Goal: Task Accomplishment & Management: Complete application form

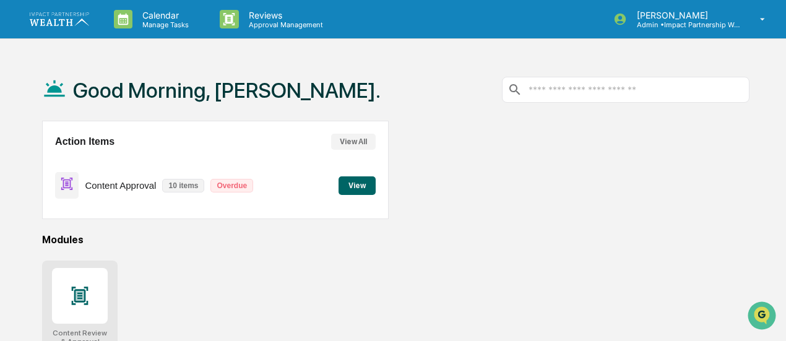
click at [66, 311] on div at bounding box center [80, 296] width 56 height 56
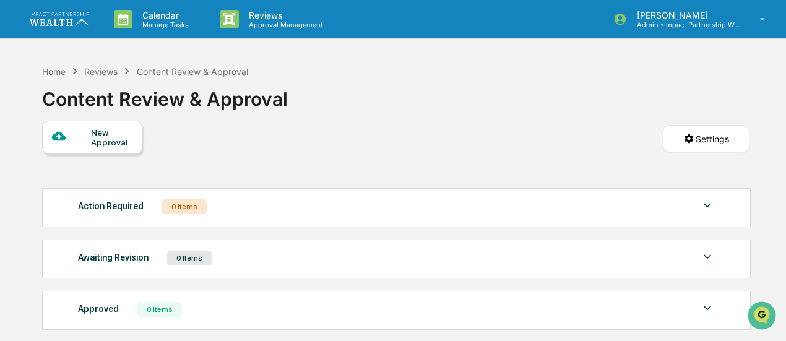
drag, startPoint x: 0, startPoint y: 0, endPoint x: 488, endPoint y: 110, distance: 500.3
click at [488, 110] on div "Home Reviews Content Review & Approval Content Review & Approval" at bounding box center [395, 90] width 707 height 62
click at [56, 72] on div "Home" at bounding box center [54, 71] width 24 height 11
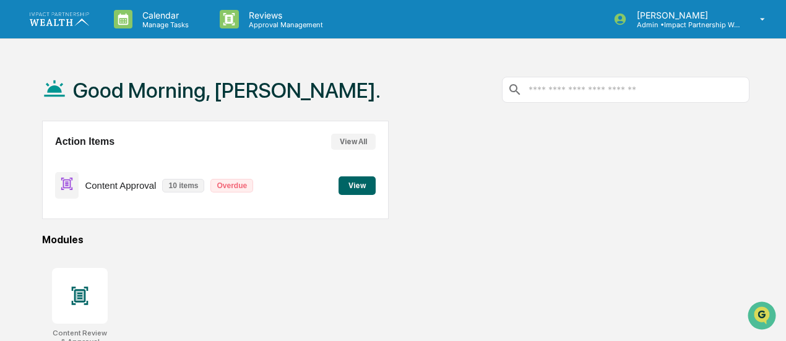
scroll to position [34, 0]
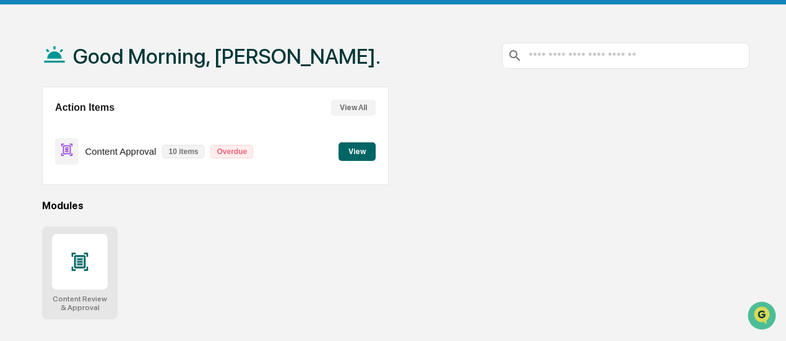
click at [81, 273] on div at bounding box center [80, 262] width 56 height 56
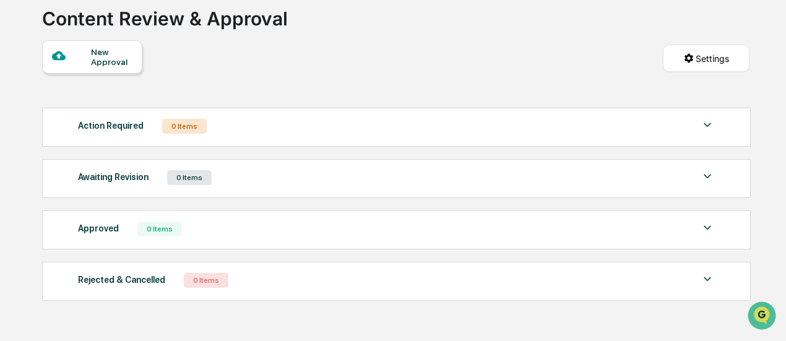
scroll to position [103, 0]
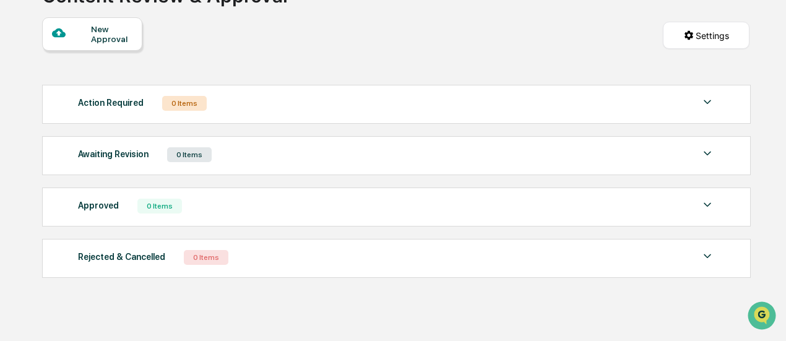
click at [146, 91] on div "Action Required 0 Items No data to display Show 5 Page 1 of 0 |< < > >|" at bounding box center [396, 104] width 708 height 39
click at [152, 103] on div "Action Required 0 Items" at bounding box center [396, 103] width 636 height 17
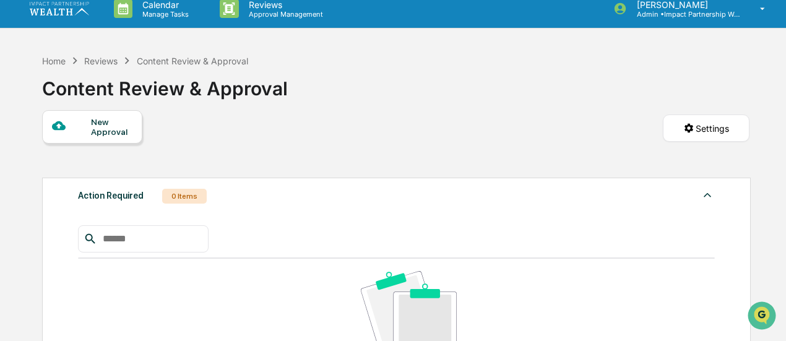
scroll to position [0, 0]
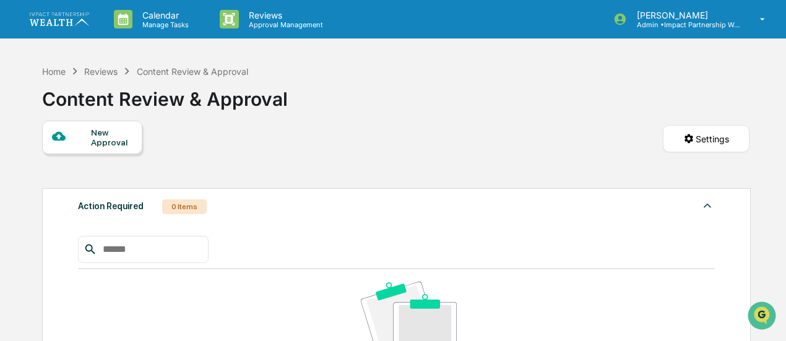
click at [78, 22] on img at bounding box center [59, 18] width 59 height 13
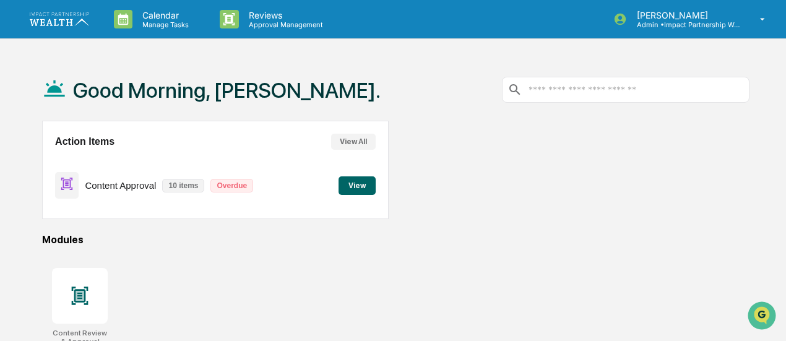
click at [343, 140] on button "View All" at bounding box center [353, 142] width 45 height 16
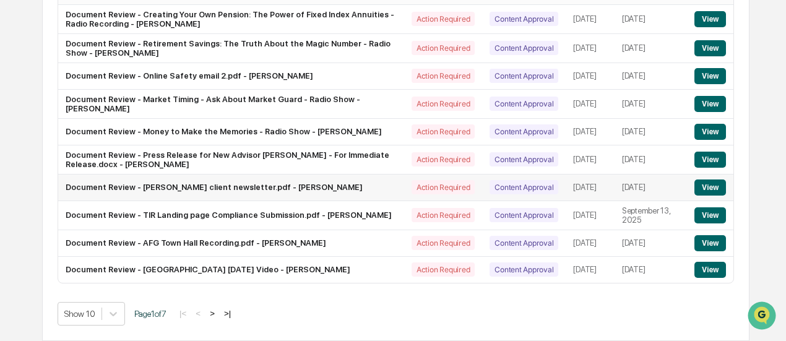
scroll to position [227, 0]
click at [713, 239] on button "View" at bounding box center [710, 243] width 32 height 16
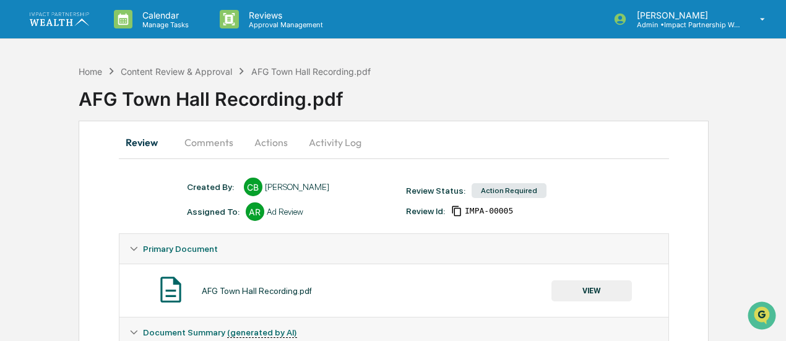
scroll to position [68, 0]
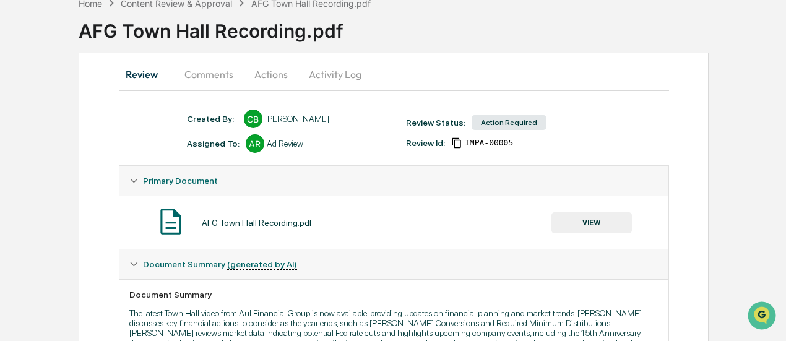
click at [570, 219] on button "VIEW" at bounding box center [591, 222] width 80 height 21
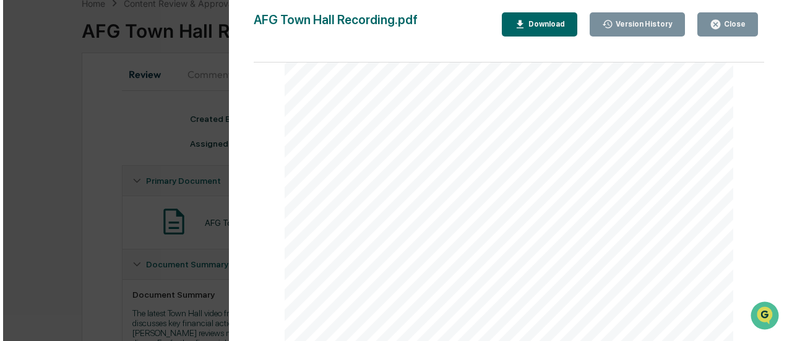
scroll to position [750, 0]
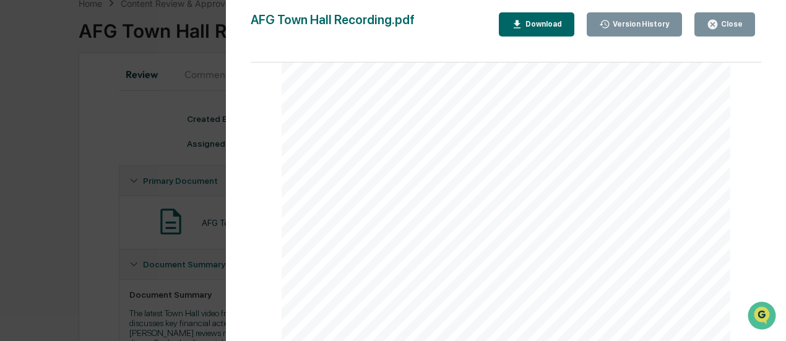
click at [726, 24] on div "Close" at bounding box center [730, 24] width 24 height 9
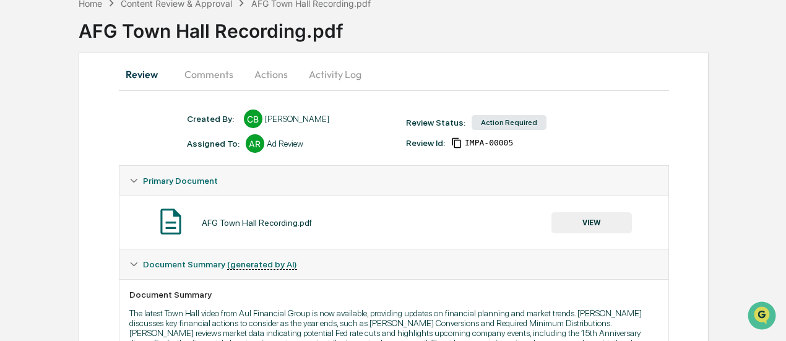
click at [252, 80] on button "Actions" at bounding box center [271, 74] width 56 height 30
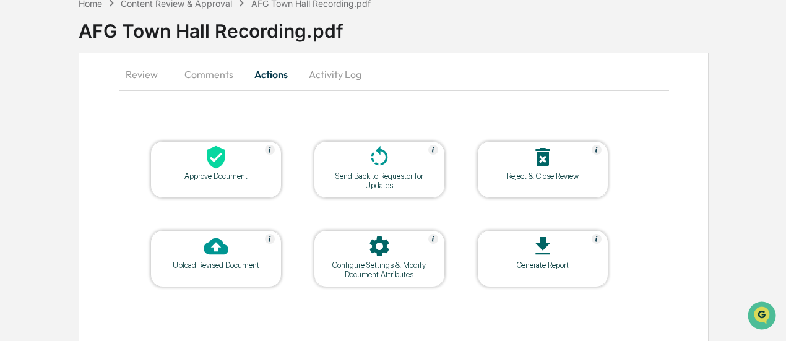
click at [228, 162] on div at bounding box center [216, 158] width 124 height 27
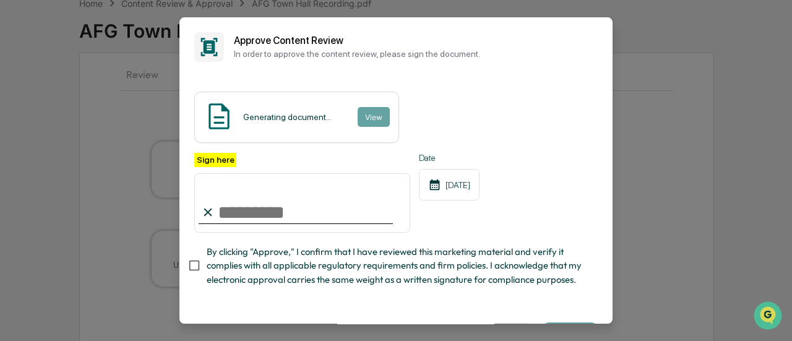
click at [228, 162] on label "Sign here" at bounding box center [215, 160] width 42 height 14
click at [228, 173] on input "Sign here" at bounding box center [302, 202] width 216 height 59
click at [272, 220] on input "Sign here" at bounding box center [302, 202] width 216 height 59
type input "**********"
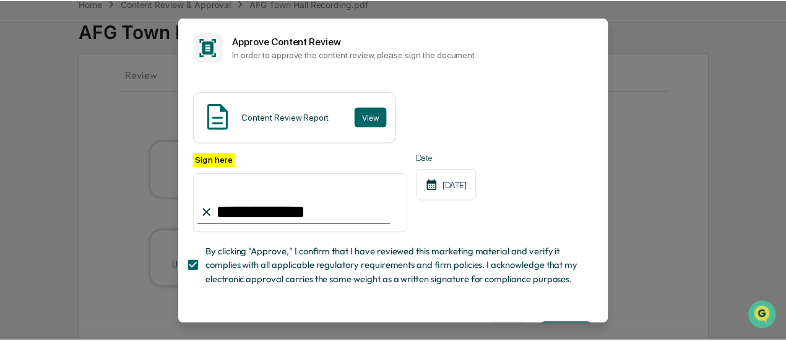
scroll to position [55, 0]
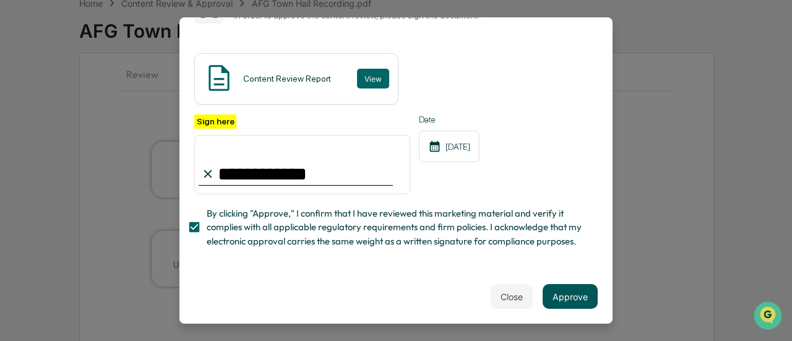
click at [564, 295] on button "Approve" at bounding box center [569, 296] width 55 height 25
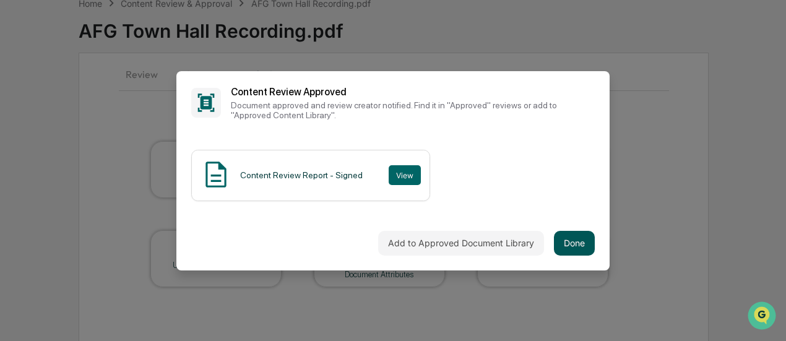
scroll to position [0, 0]
click at [576, 246] on button "Done" at bounding box center [574, 243] width 41 height 25
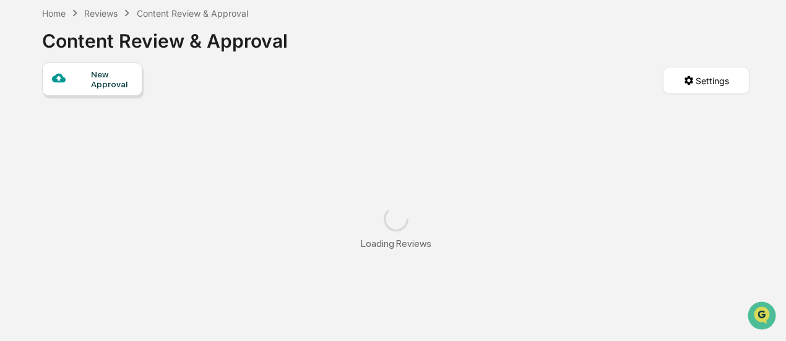
scroll to position [68, 0]
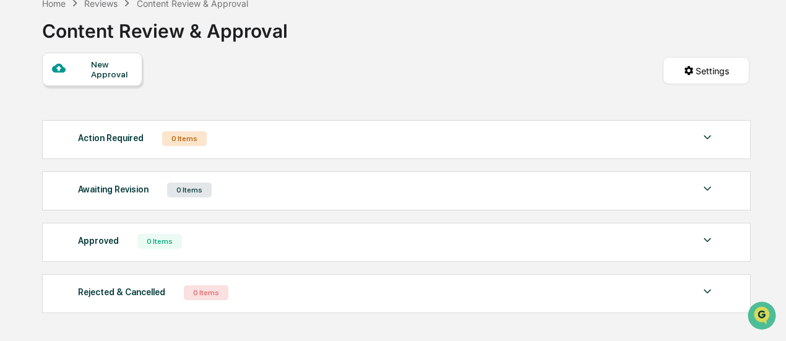
click at [167, 135] on div "0 Items" at bounding box center [184, 138] width 45 height 15
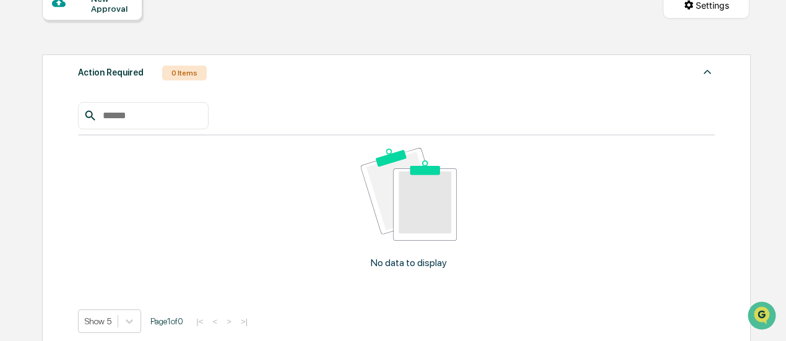
scroll to position [0, 0]
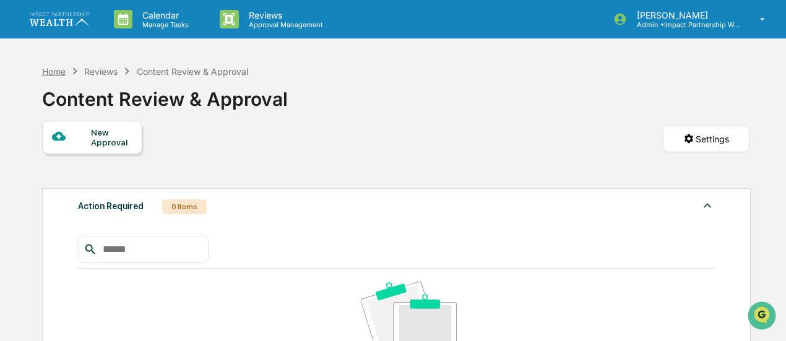
click at [59, 71] on div "Home" at bounding box center [54, 71] width 24 height 11
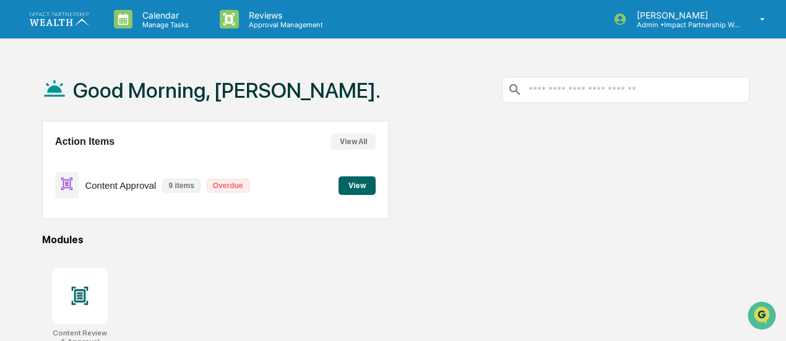
click at [360, 137] on button "View All" at bounding box center [353, 142] width 45 height 16
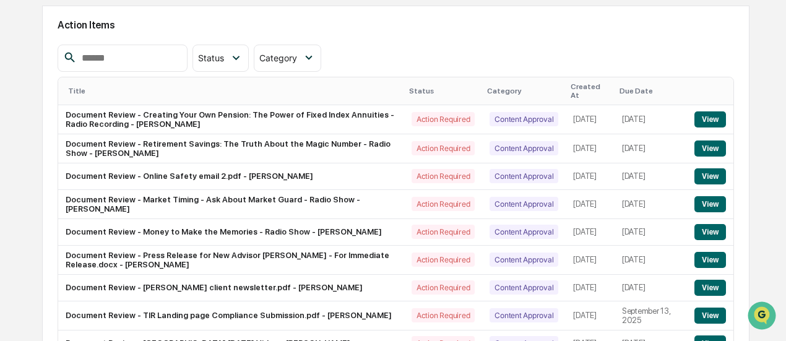
scroll to position [116, 0]
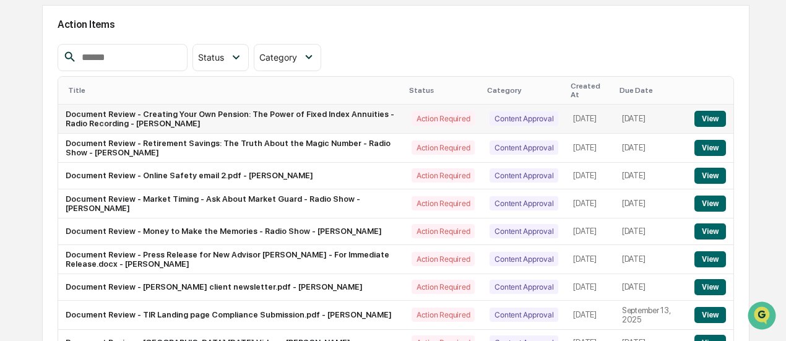
click at [716, 111] on button "View" at bounding box center [710, 119] width 32 height 16
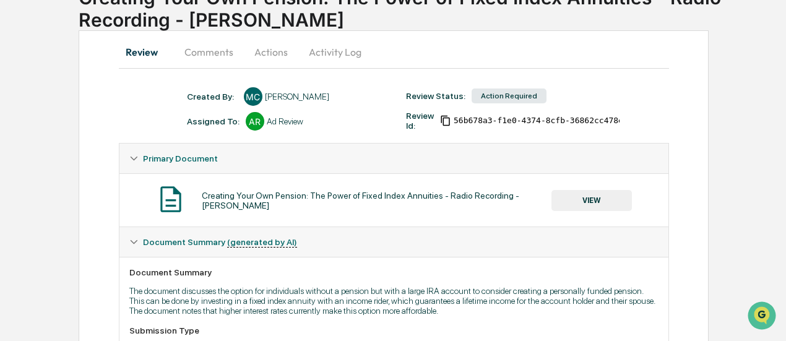
scroll to position [94, 0]
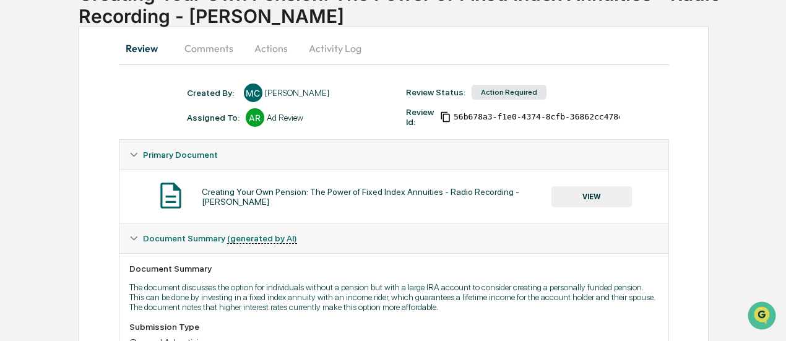
click at [588, 204] on button "VIEW" at bounding box center [591, 196] width 80 height 21
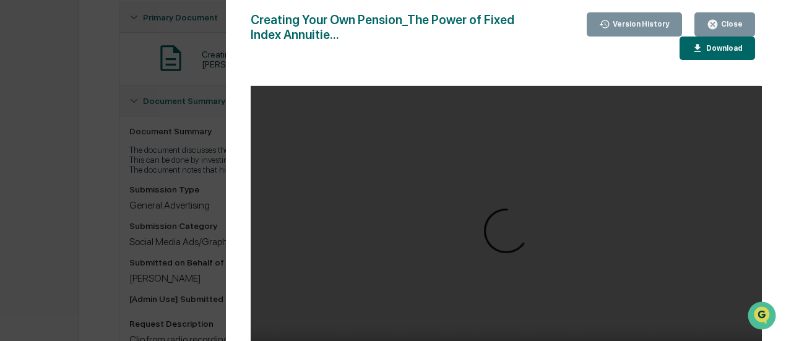
scroll to position [232, 0]
click at [700, 52] on icon "button" at bounding box center [698, 49] width 12 height 12
click at [722, 22] on div "Close" at bounding box center [730, 24] width 24 height 9
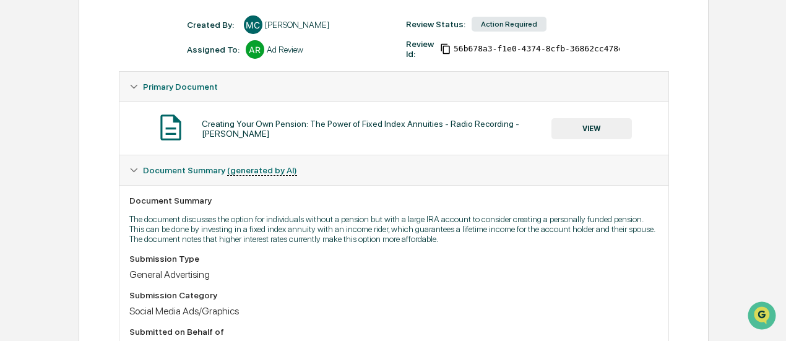
scroll to position [161, 0]
click at [451, 50] on icon at bounding box center [445, 49] width 11 height 11
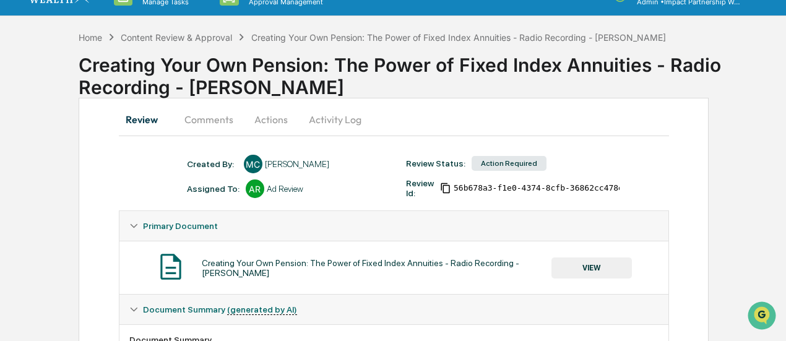
scroll to position [19, 0]
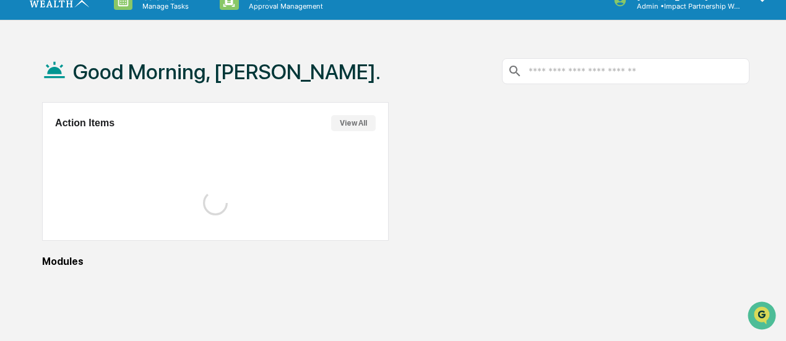
scroll to position [58, 0]
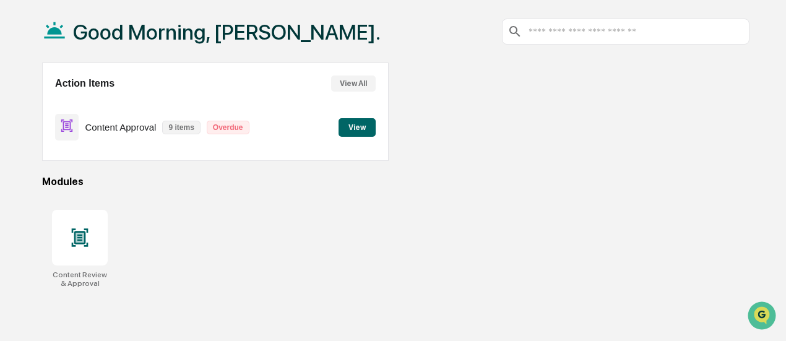
click at [354, 82] on button "View All" at bounding box center [353, 83] width 45 height 16
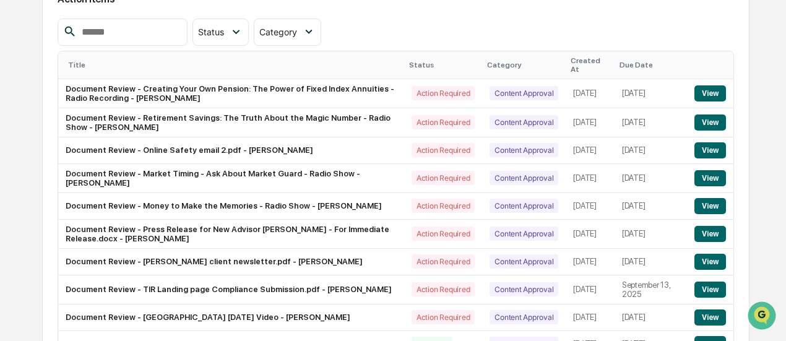
scroll to position [142, 0]
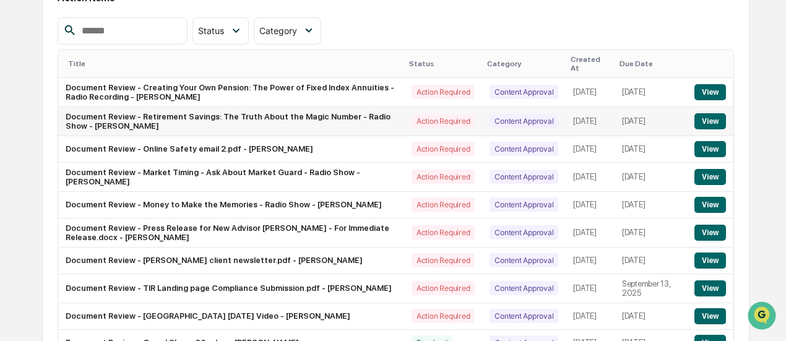
click at [709, 118] on button "View" at bounding box center [710, 121] width 32 height 16
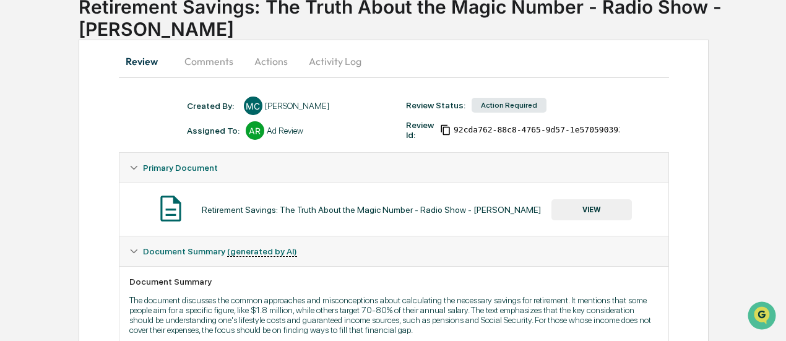
scroll to position [83, 0]
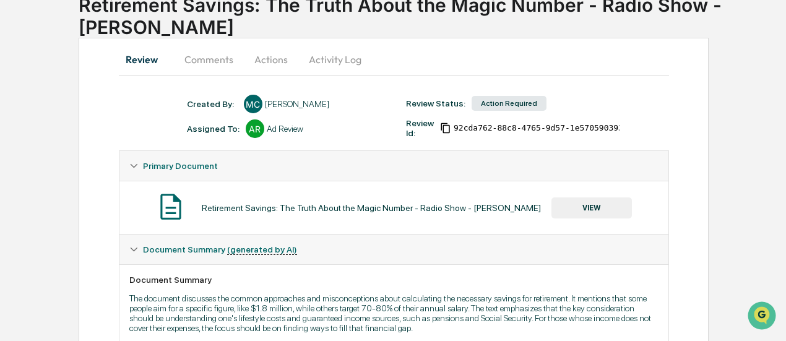
click at [582, 206] on button "VIEW" at bounding box center [591, 207] width 80 height 21
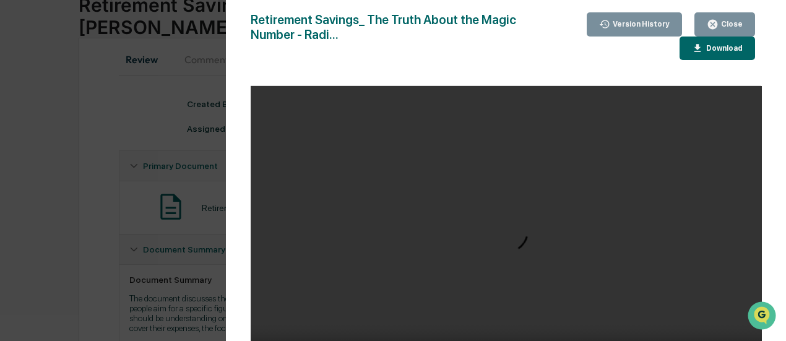
click at [709, 50] on div "Download" at bounding box center [722, 48] width 39 height 9
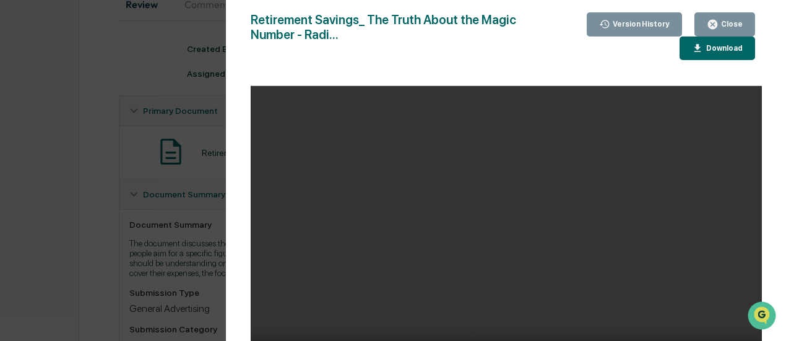
scroll to position [139, 0]
click at [721, 25] on div "Close" at bounding box center [730, 24] width 24 height 9
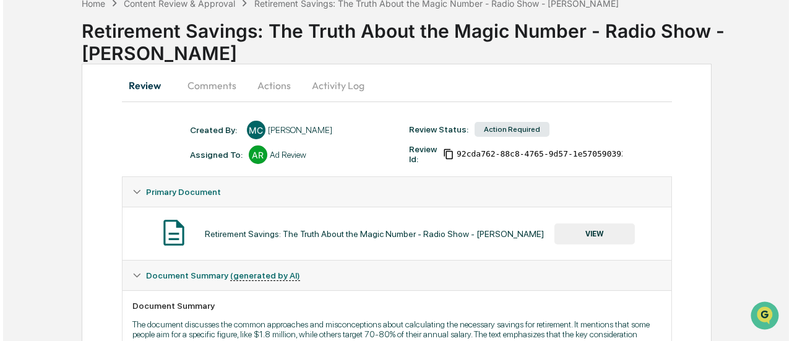
scroll to position [48, 0]
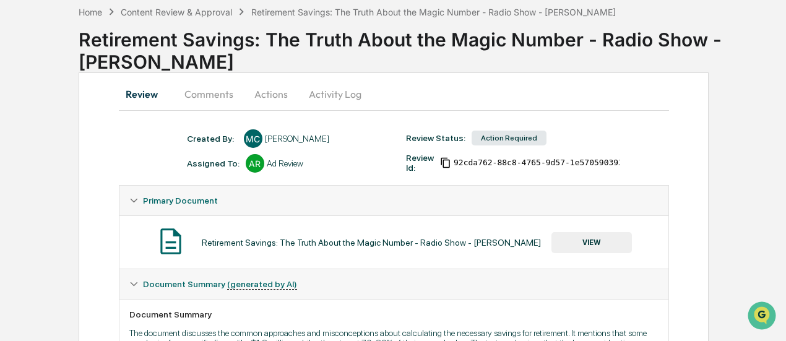
click at [255, 91] on button "Actions" at bounding box center [271, 94] width 56 height 30
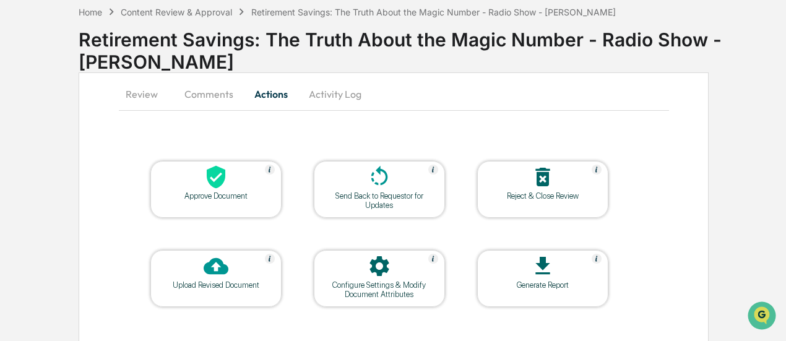
click at [228, 178] on div at bounding box center [216, 178] width 124 height 27
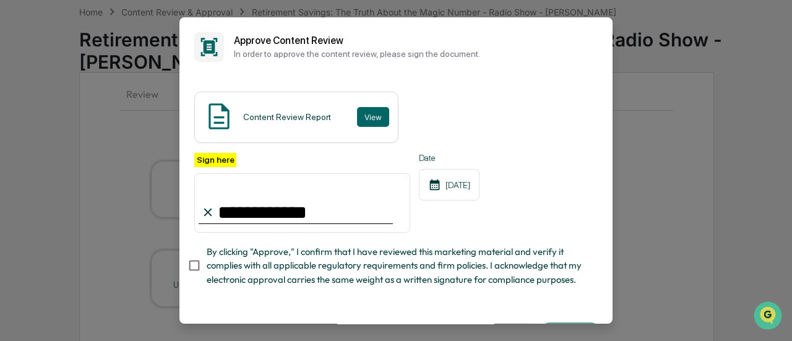
type input "**********"
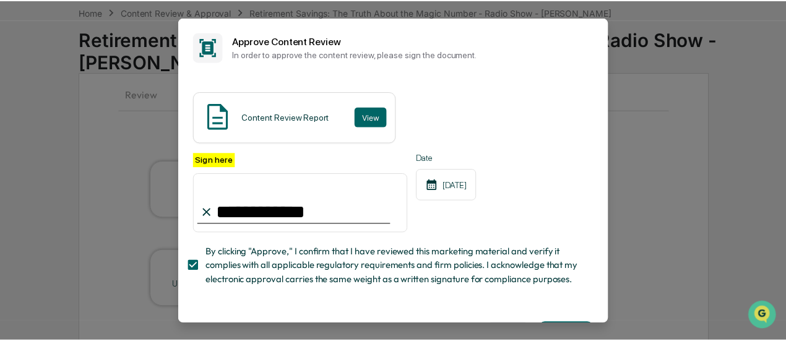
scroll to position [55, 0]
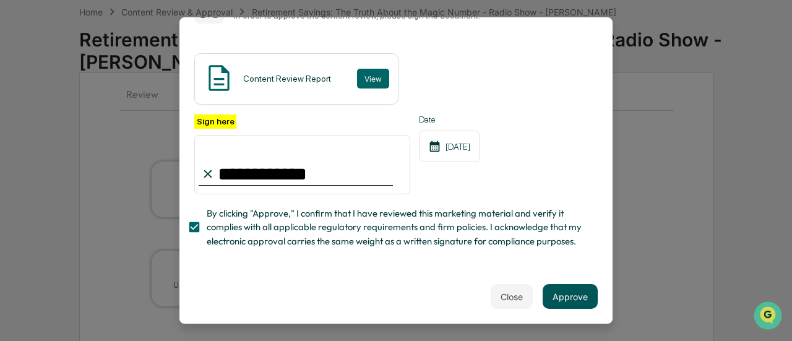
click at [555, 296] on button "Approve" at bounding box center [569, 296] width 55 height 25
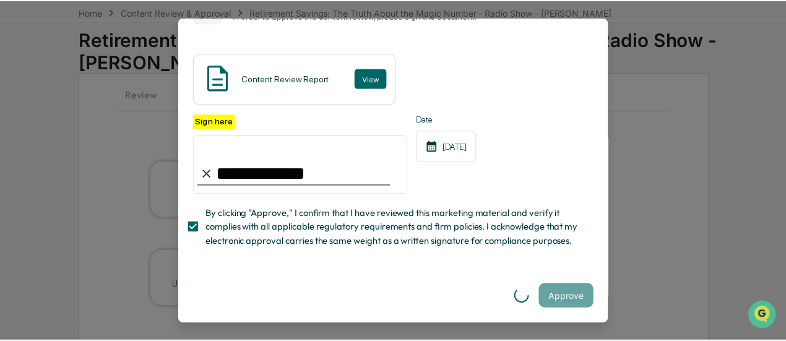
scroll to position [0, 0]
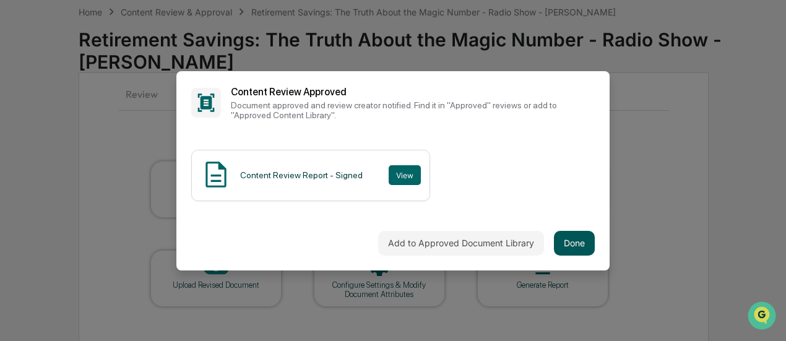
click at [588, 249] on button "Done" at bounding box center [574, 243] width 41 height 25
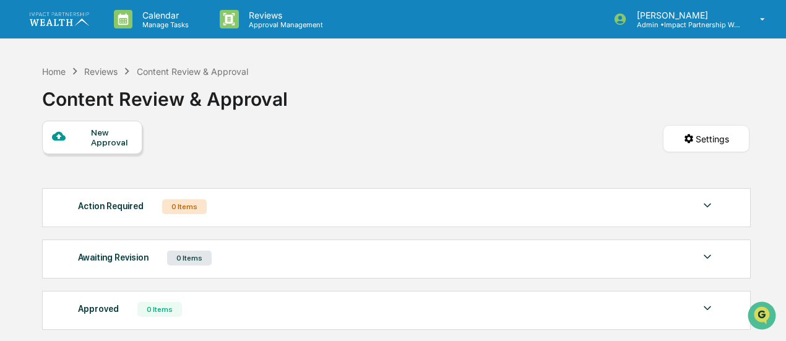
click at [86, 70] on div "Reviews" at bounding box center [100, 71] width 33 height 11
click at [94, 70] on div "Reviews" at bounding box center [100, 71] width 33 height 11
click at [51, 67] on div "Home" at bounding box center [54, 71] width 24 height 11
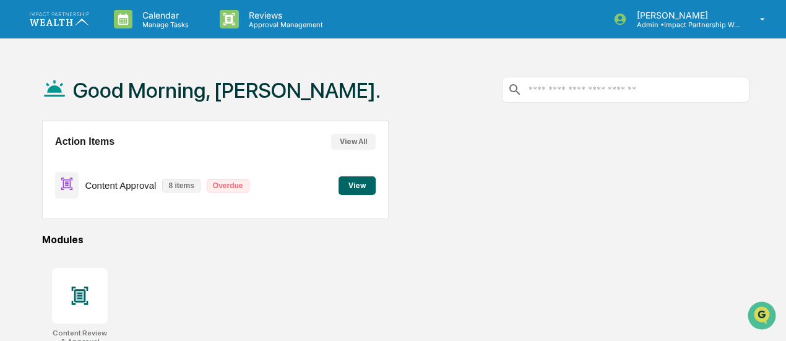
click at [358, 188] on button "View" at bounding box center [356, 185] width 37 height 19
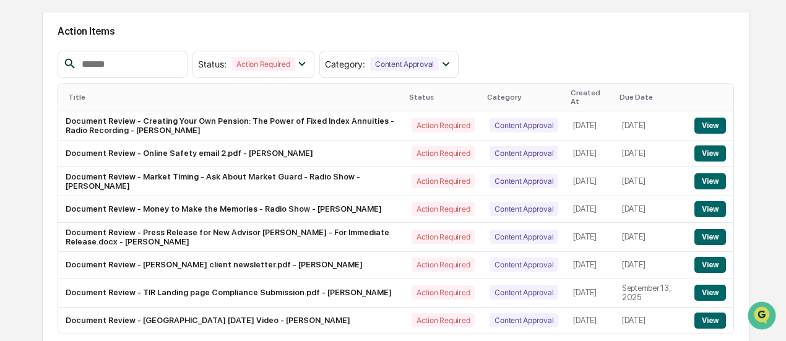
scroll to position [167, 0]
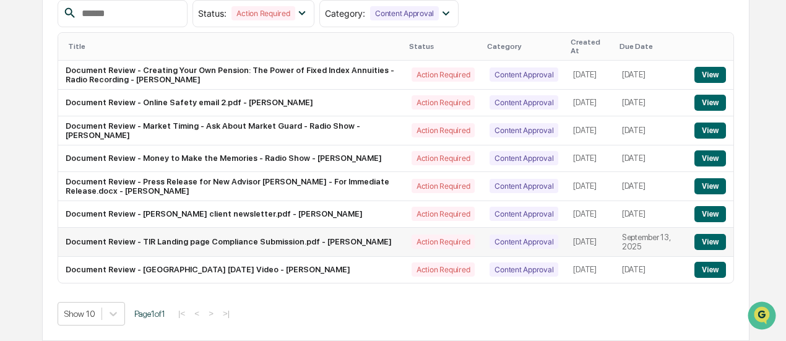
click at [709, 239] on button "View" at bounding box center [710, 242] width 32 height 16
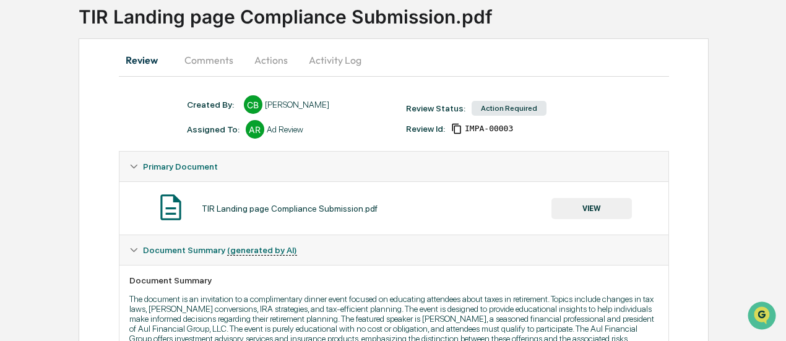
scroll to position [83, 0]
click at [599, 202] on button "VIEW" at bounding box center [591, 207] width 80 height 21
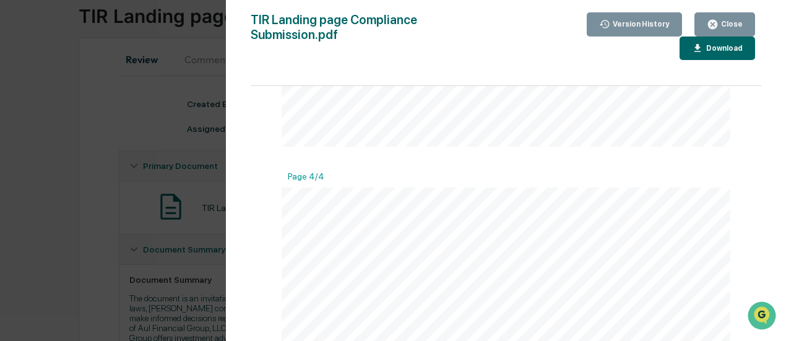
scroll to position [1090, 0]
click at [703, 44] on div "Download" at bounding box center [722, 48] width 39 height 9
click at [721, 33] on button "Close" at bounding box center [724, 24] width 61 height 24
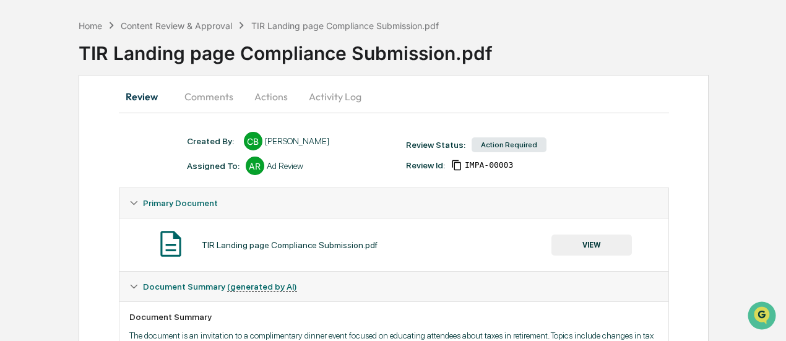
scroll to position [44, 0]
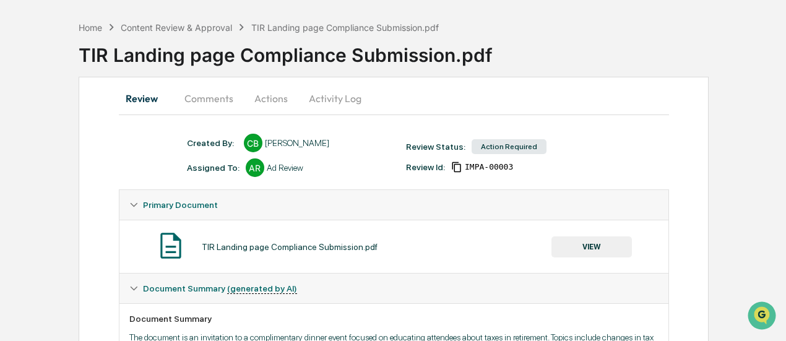
click at [276, 103] on button "Actions" at bounding box center [271, 99] width 56 height 30
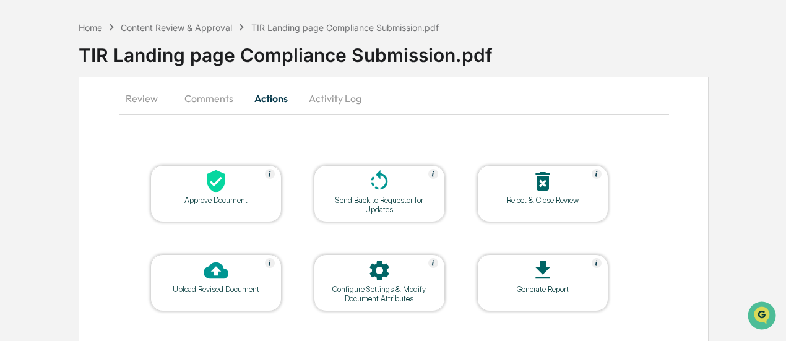
click at [228, 291] on div "Upload Revised Document" at bounding box center [215, 289] width 111 height 9
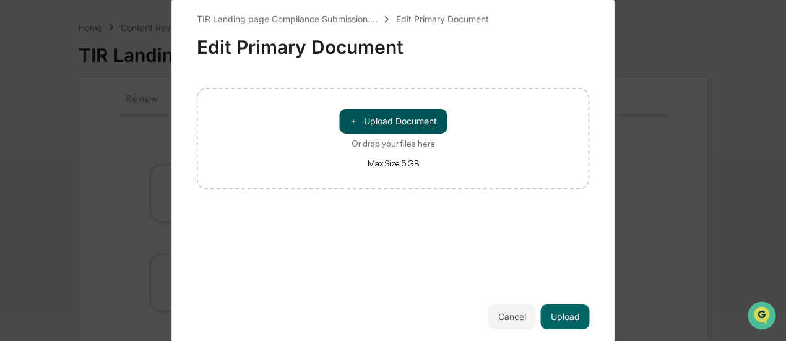
click at [389, 128] on button "＋ Upload Document" at bounding box center [393, 121] width 108 height 25
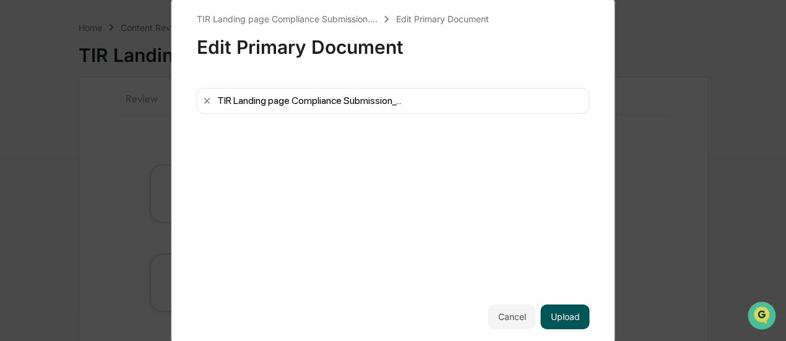
click at [568, 317] on button "Upload" at bounding box center [565, 316] width 49 height 25
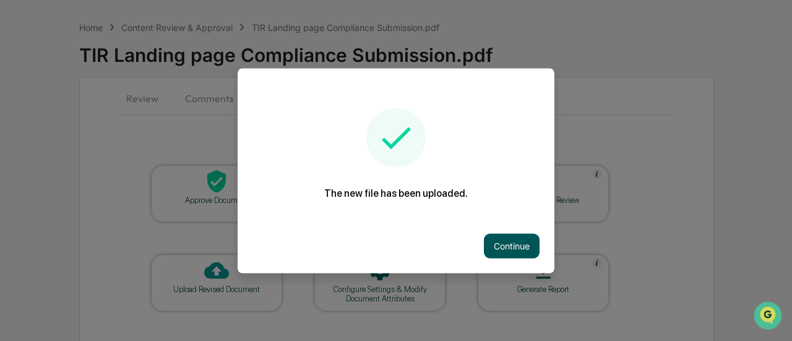
click at [494, 249] on button "Continue" at bounding box center [512, 245] width 56 height 25
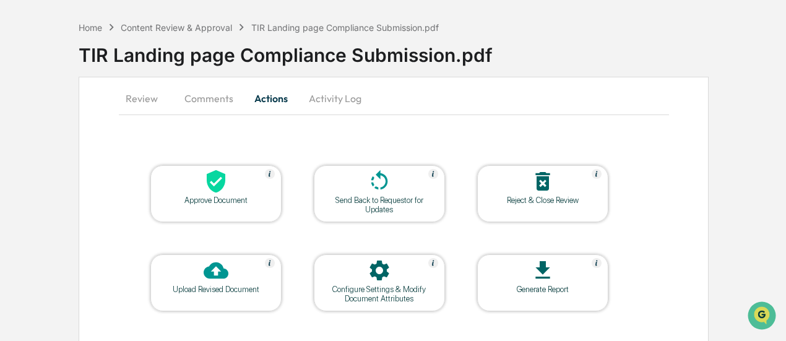
click at [372, 184] on icon at bounding box center [379, 180] width 17 height 20
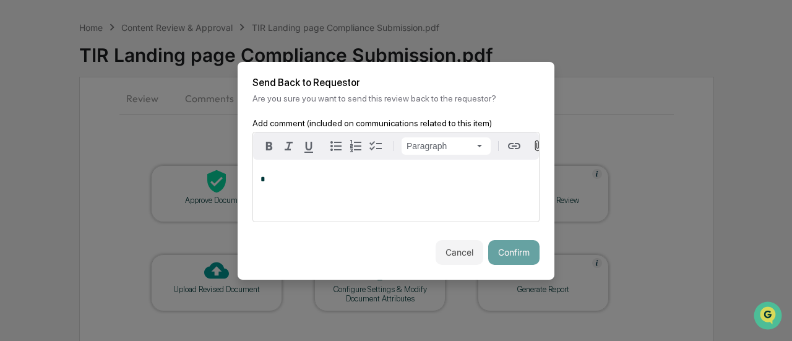
click at [367, 182] on p "*" at bounding box center [395, 179] width 271 height 9
click at [453, 258] on button "Cancel" at bounding box center [459, 252] width 48 height 25
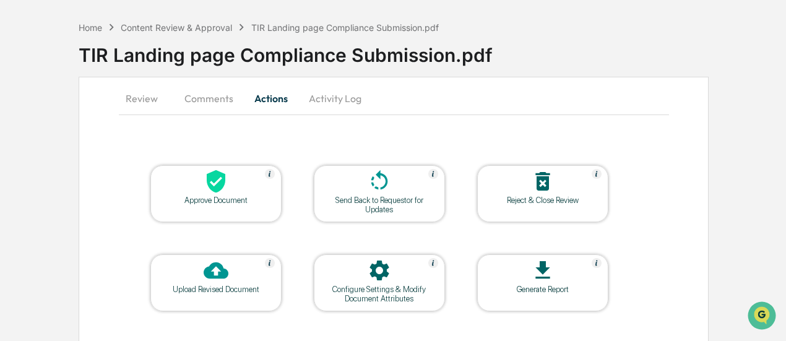
click at [140, 91] on button "Review" at bounding box center [147, 99] width 56 height 30
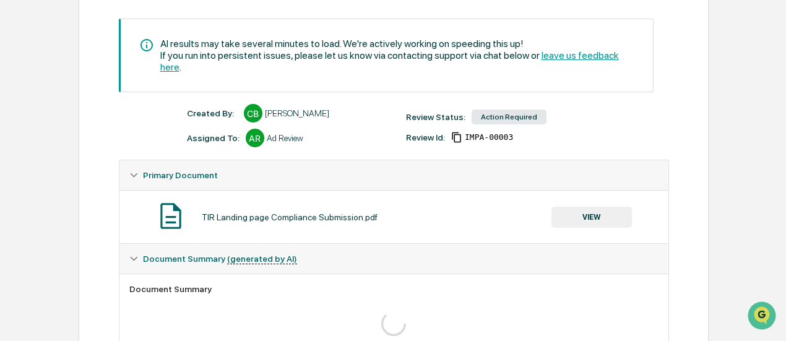
scroll to position [46, 0]
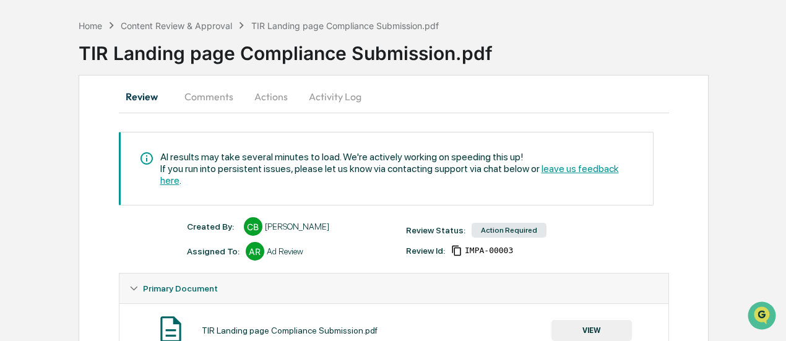
click at [262, 91] on button "Actions" at bounding box center [271, 97] width 56 height 30
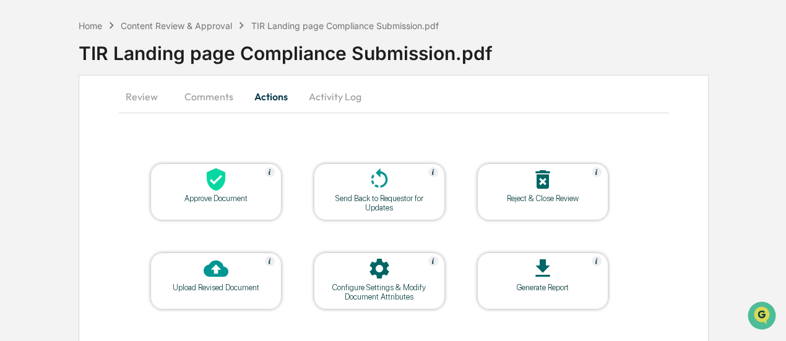
click at [385, 195] on div "Send Back to Requestor for Updates" at bounding box center [378, 203] width 111 height 19
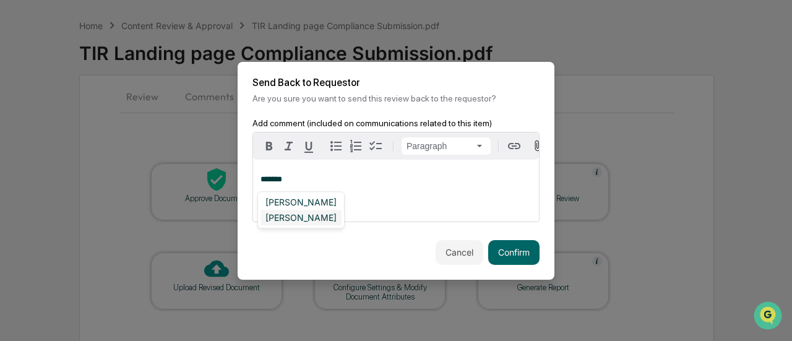
click at [330, 213] on div "Chris Brandon" at bounding box center [300, 217] width 81 height 15
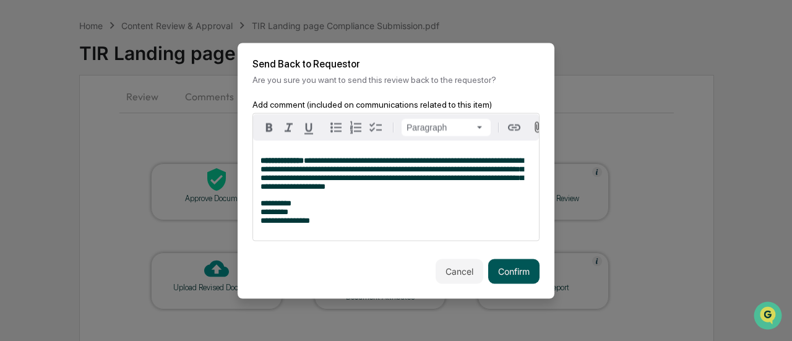
click at [507, 279] on button "Confirm" at bounding box center [513, 271] width 51 height 25
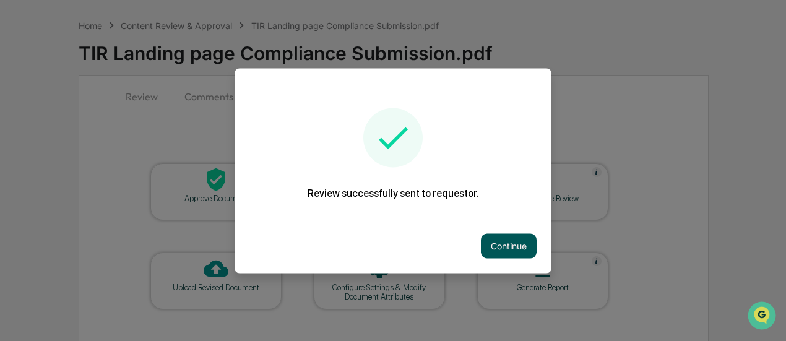
click at [505, 244] on button "Continue" at bounding box center [509, 245] width 56 height 25
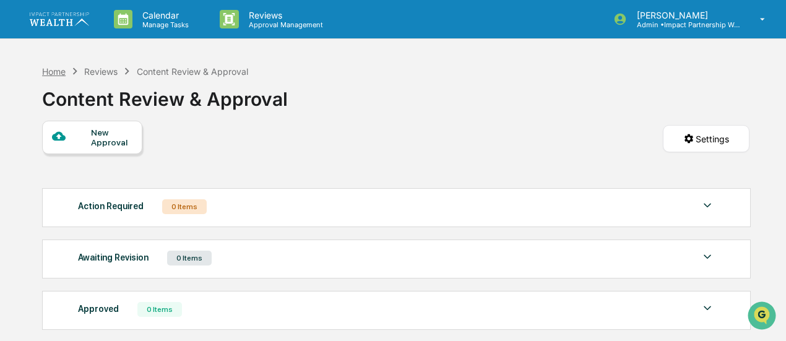
click at [57, 69] on div "Home" at bounding box center [54, 71] width 24 height 11
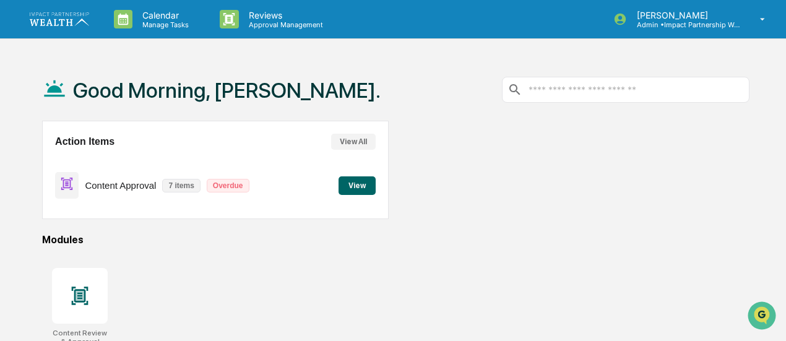
click at [354, 186] on button "View" at bounding box center [356, 185] width 37 height 19
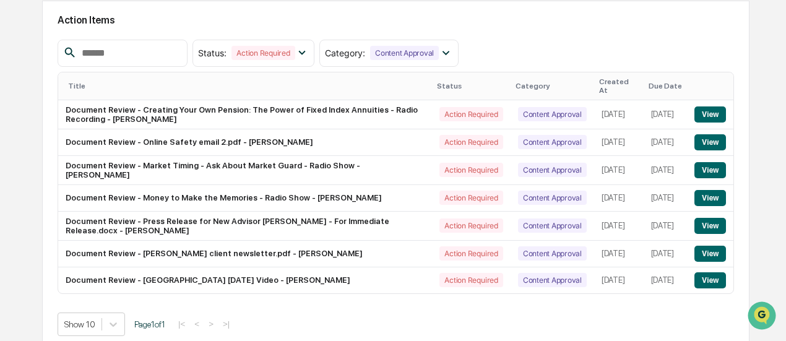
scroll to position [137, 0]
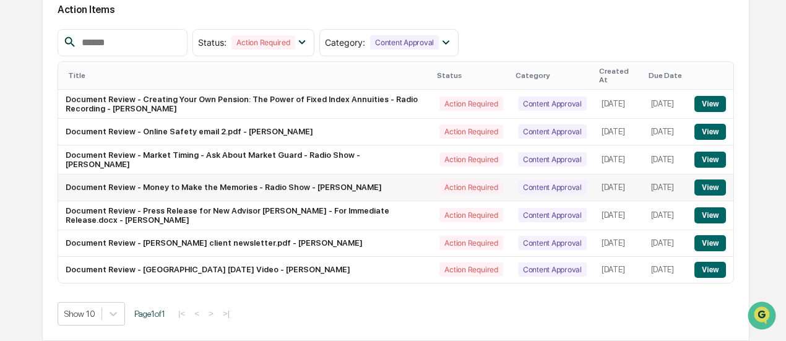
click at [705, 181] on button "View" at bounding box center [710, 187] width 32 height 16
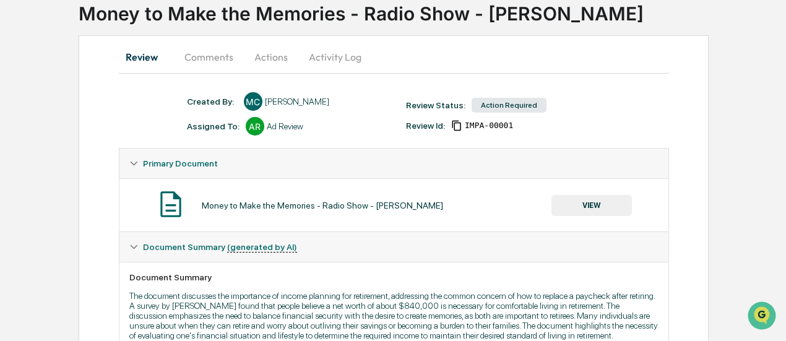
scroll to position [96, 0]
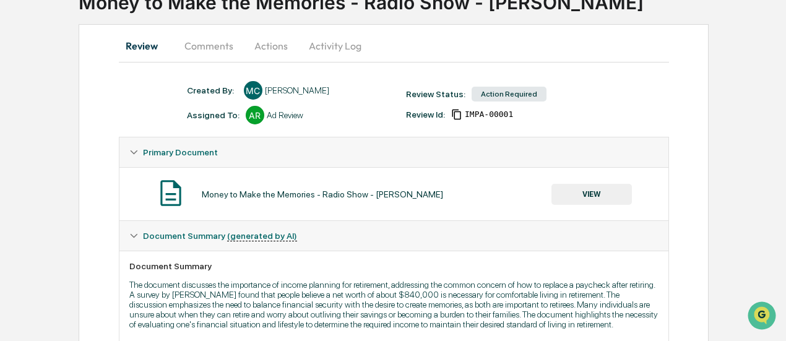
click at [585, 196] on button "VIEW" at bounding box center [591, 194] width 80 height 21
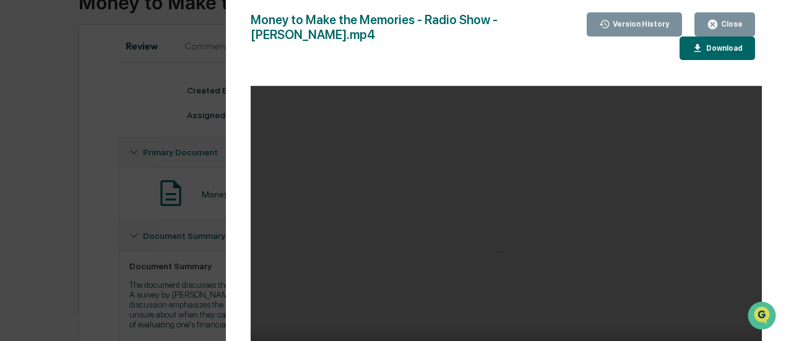
click at [706, 53] on div "Download" at bounding box center [717, 49] width 51 height 12
click at [729, 23] on div "Close" at bounding box center [730, 24] width 24 height 9
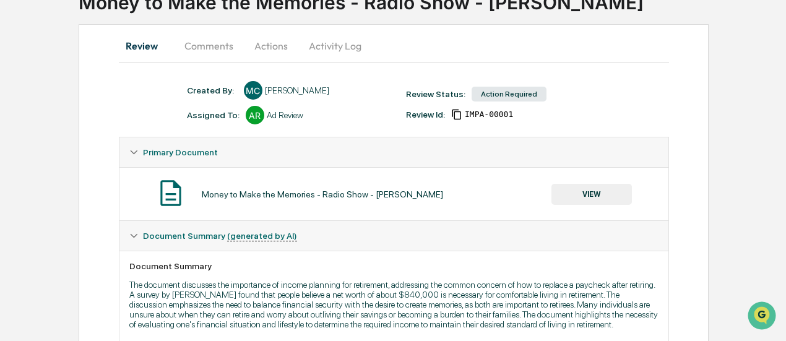
click at [265, 46] on button "Actions" at bounding box center [271, 46] width 56 height 30
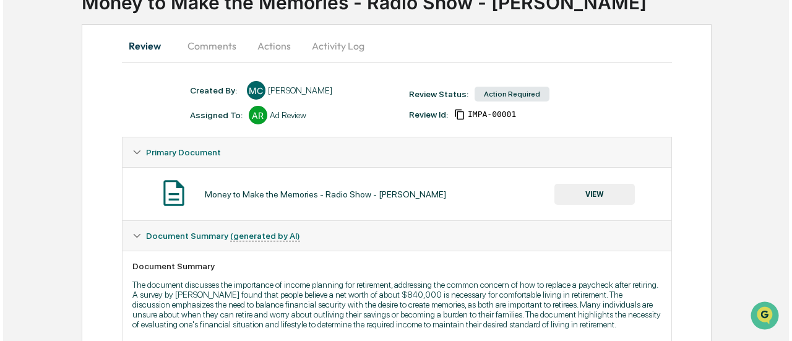
scroll to position [75, 0]
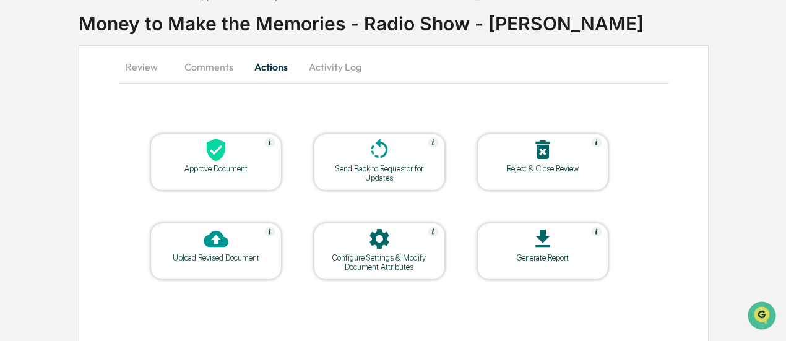
click at [205, 157] on icon at bounding box center [216, 149] width 25 height 25
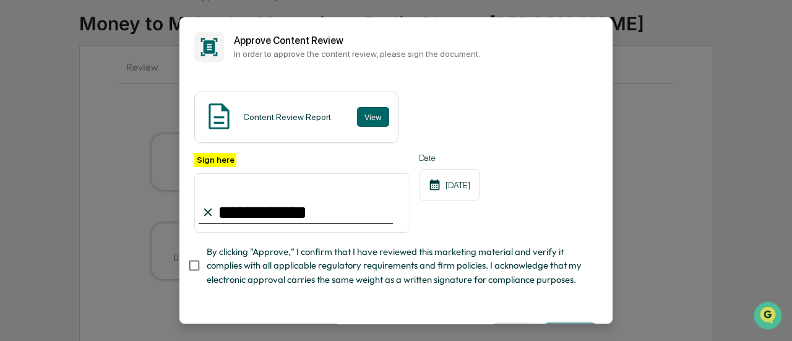
type input "**********"
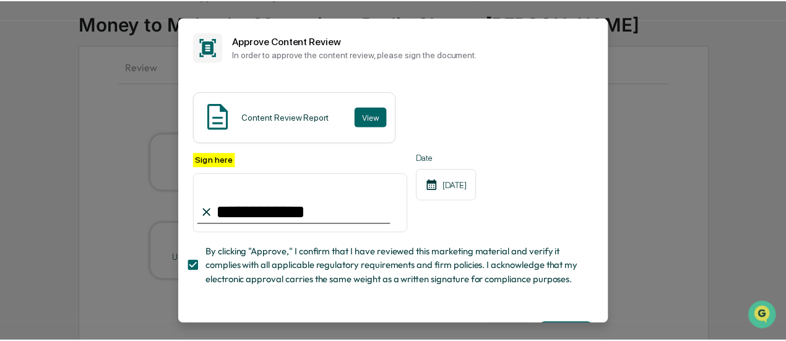
scroll to position [55, 0]
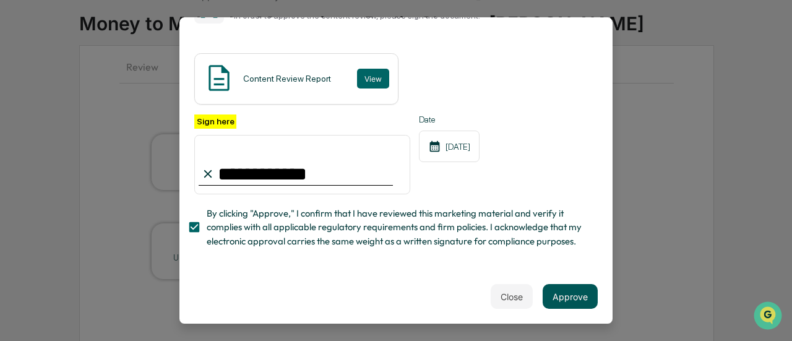
click at [583, 299] on button "Approve" at bounding box center [569, 296] width 55 height 25
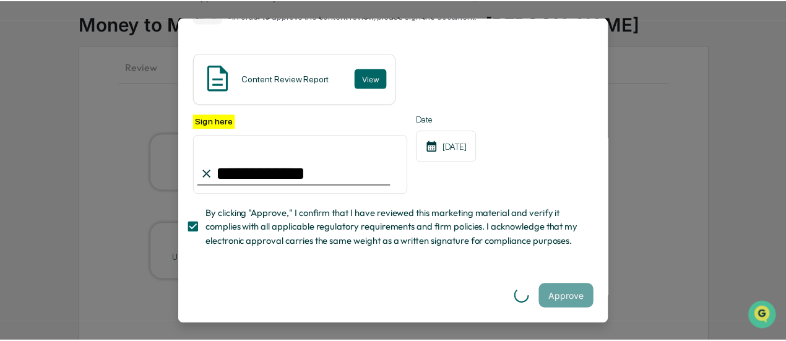
scroll to position [0, 0]
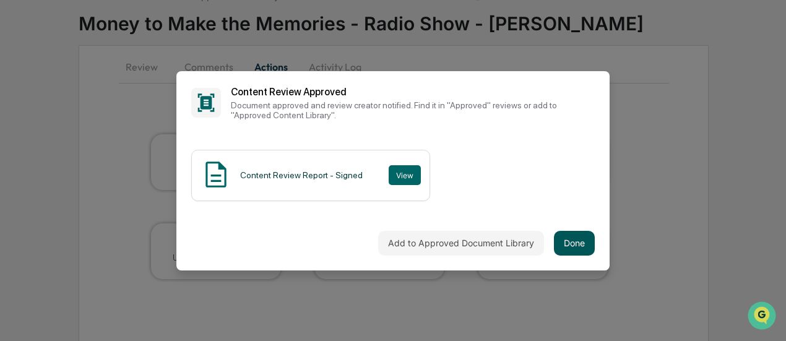
click at [564, 242] on button "Done" at bounding box center [574, 243] width 41 height 25
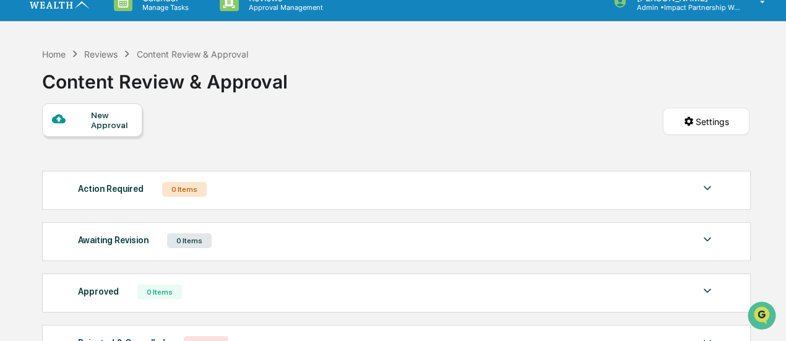
click at [47, 47] on div "Home Reviews Content Review & Approval" at bounding box center [145, 54] width 206 height 14
click at [49, 49] on div "Home" at bounding box center [54, 54] width 24 height 11
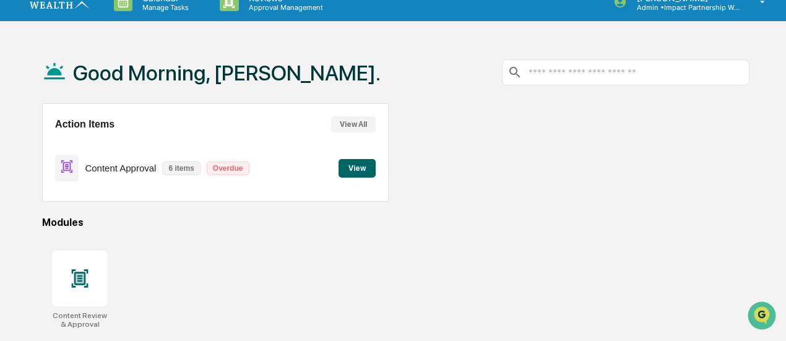
click at [347, 173] on button "View" at bounding box center [356, 168] width 37 height 19
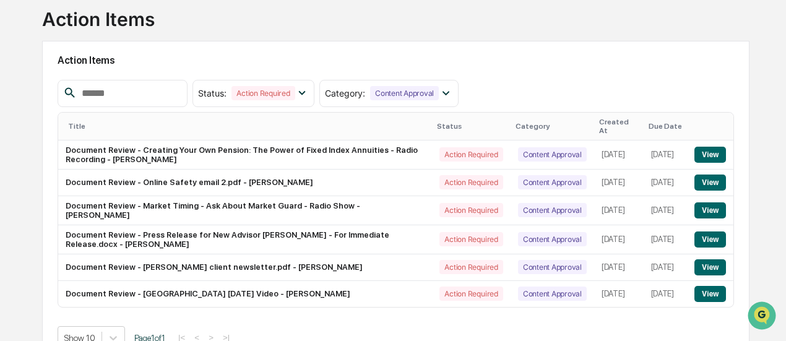
scroll to position [86, 0]
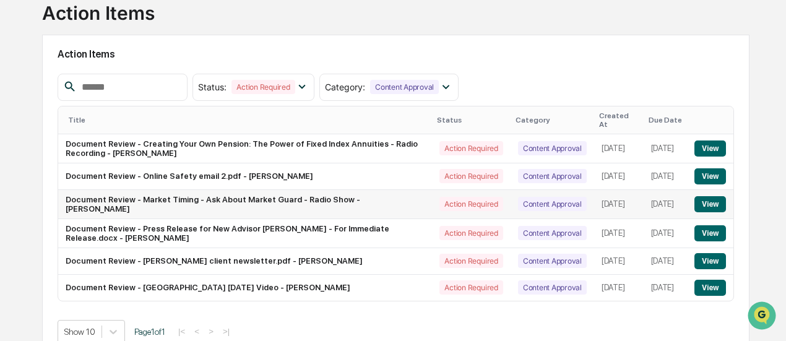
click at [710, 197] on button "View" at bounding box center [710, 204] width 32 height 16
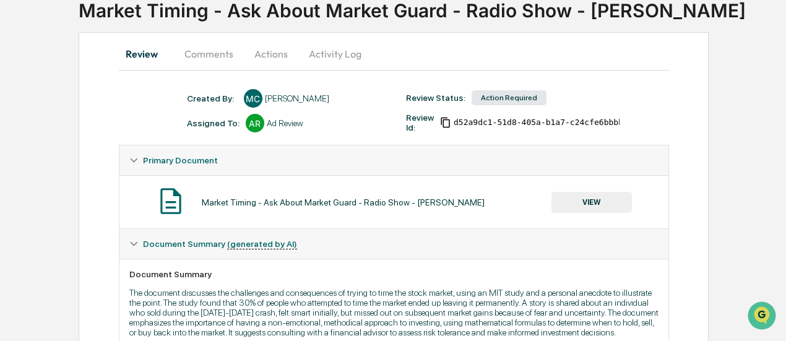
scroll to position [89, 0]
click at [607, 200] on button "VIEW" at bounding box center [591, 201] width 80 height 21
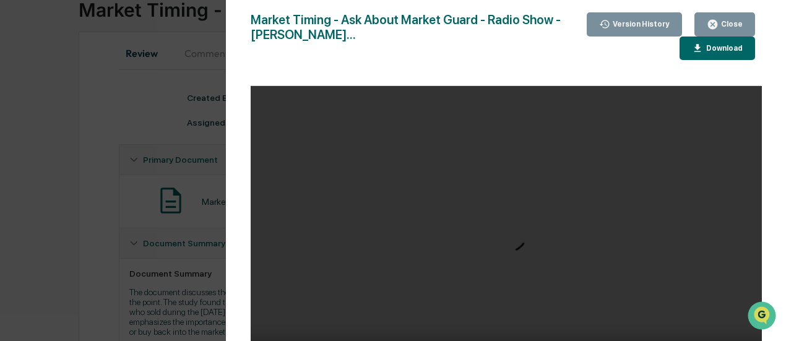
click at [711, 48] on div "Download" at bounding box center [722, 48] width 39 height 9
click at [717, 27] on icon "button" at bounding box center [712, 24] width 9 height 9
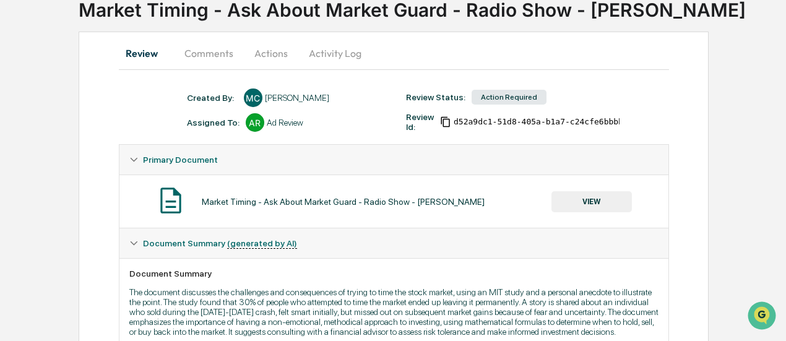
click at [275, 53] on button "Actions" at bounding box center [271, 53] width 56 height 30
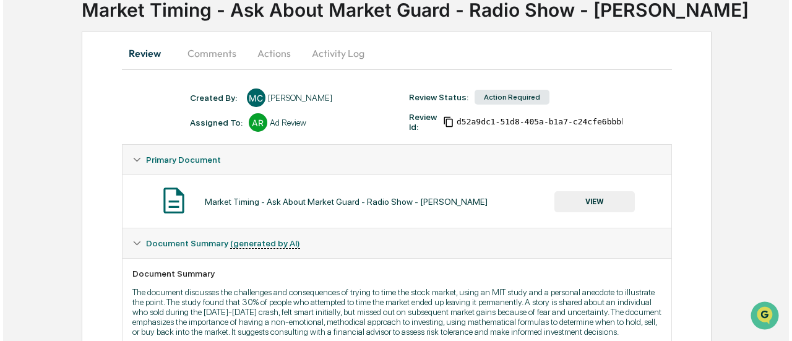
scroll to position [75, 0]
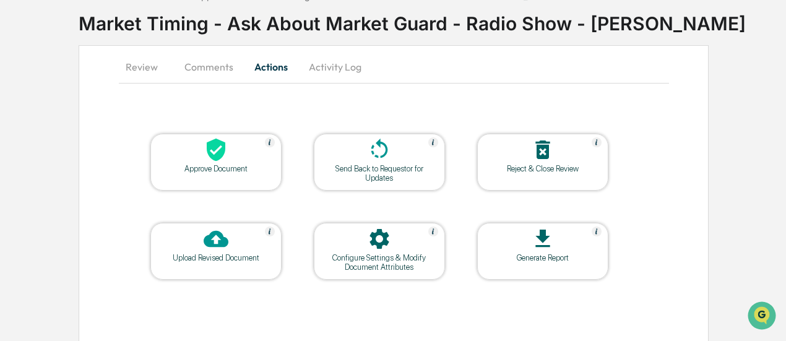
click at [370, 181] on div "Send Back to Requestor for Updates" at bounding box center [378, 173] width 111 height 19
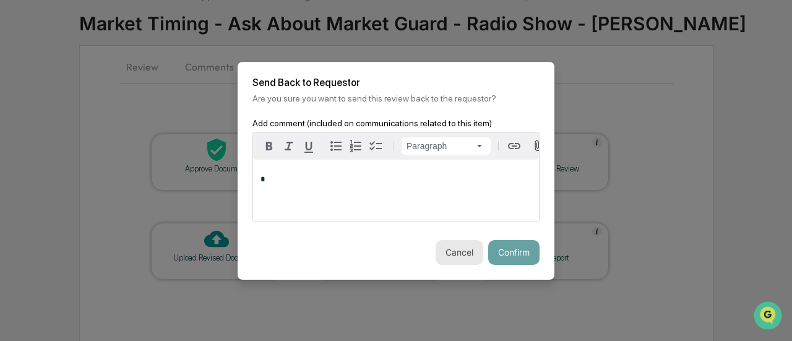
click at [448, 258] on button "Cancel" at bounding box center [459, 252] width 48 height 25
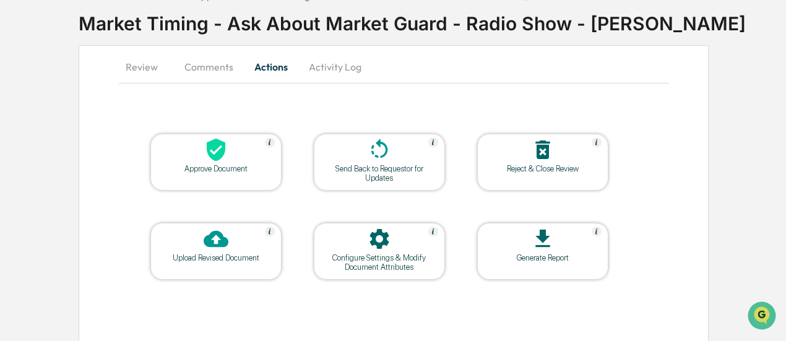
click at [146, 61] on button "Review" at bounding box center [147, 67] width 56 height 30
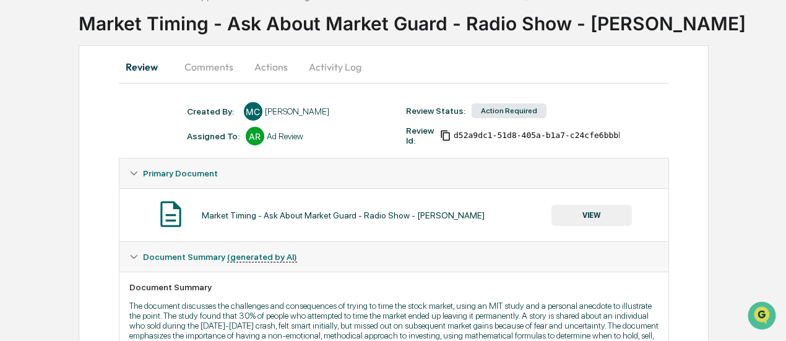
click at [255, 65] on button "Actions" at bounding box center [271, 67] width 56 height 30
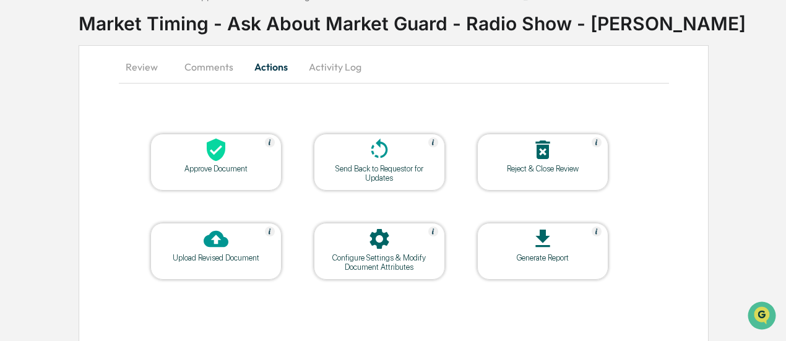
click at [374, 155] on icon at bounding box center [379, 149] width 17 height 20
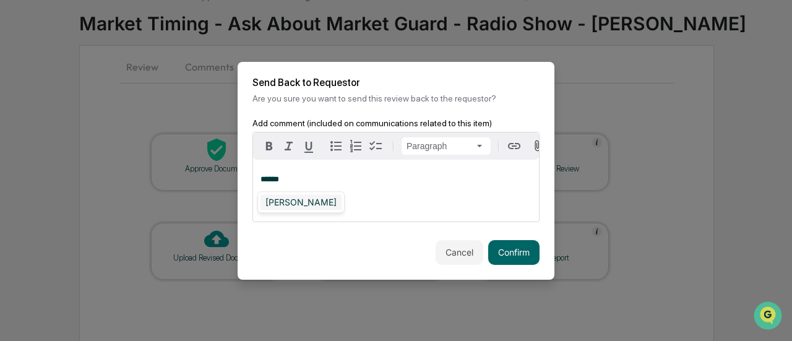
click at [272, 200] on div "Meghan Caviris" at bounding box center [300, 201] width 81 height 15
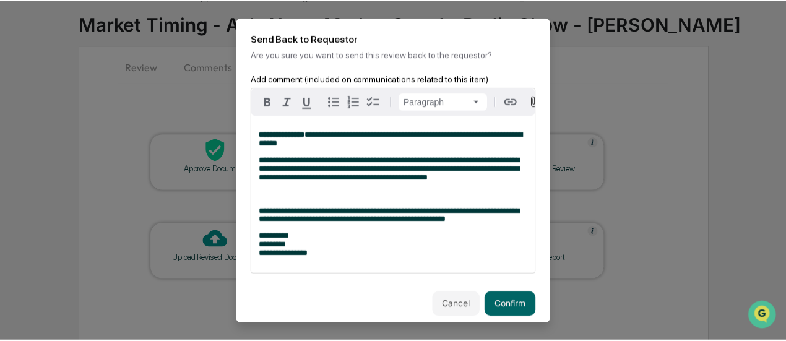
scroll to position [28, 0]
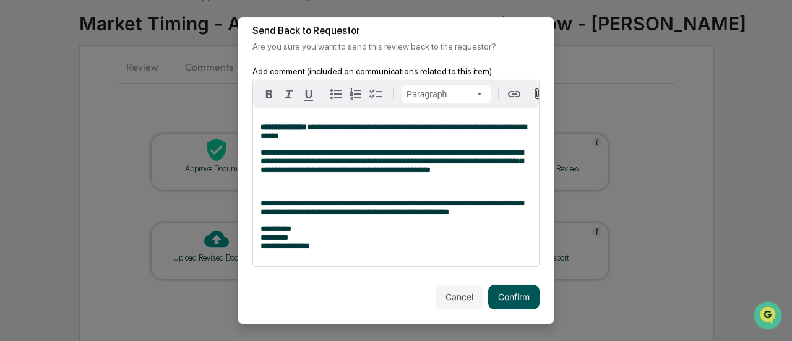
click at [502, 299] on button "Confirm" at bounding box center [513, 297] width 51 height 25
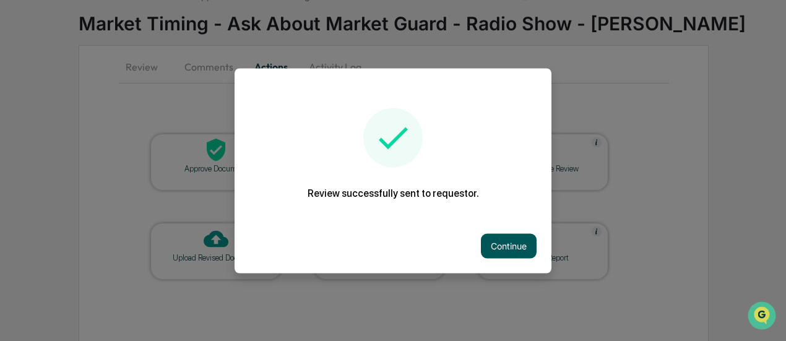
click at [513, 246] on button "Continue" at bounding box center [509, 245] width 56 height 25
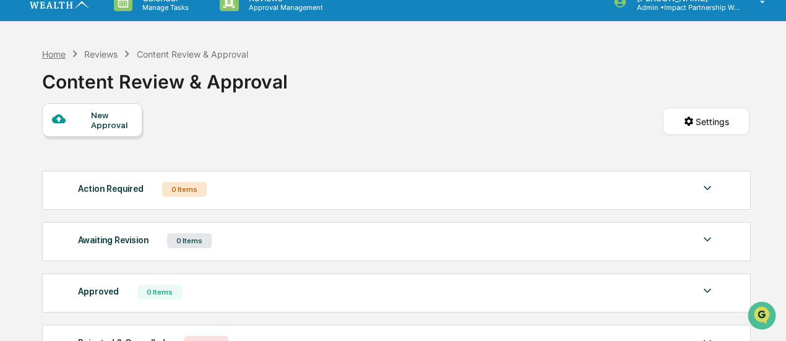
click at [58, 54] on div "Home" at bounding box center [54, 54] width 24 height 11
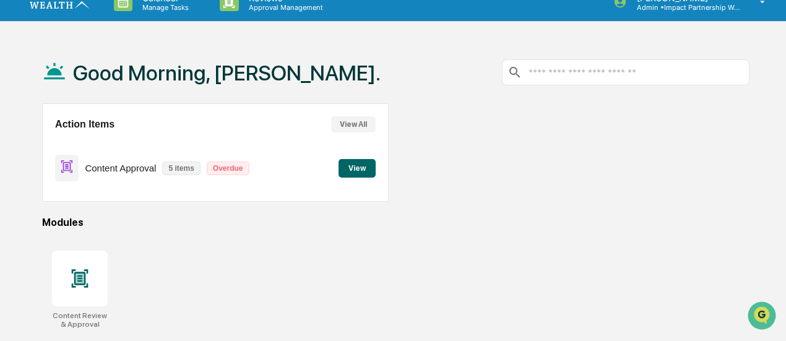
click at [360, 164] on button "View" at bounding box center [356, 168] width 37 height 19
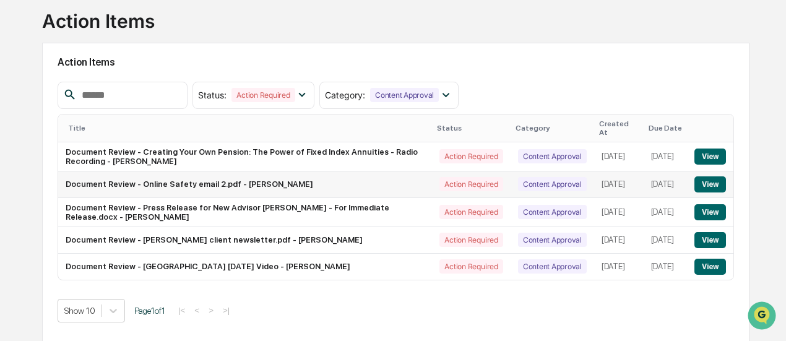
scroll to position [87, 0]
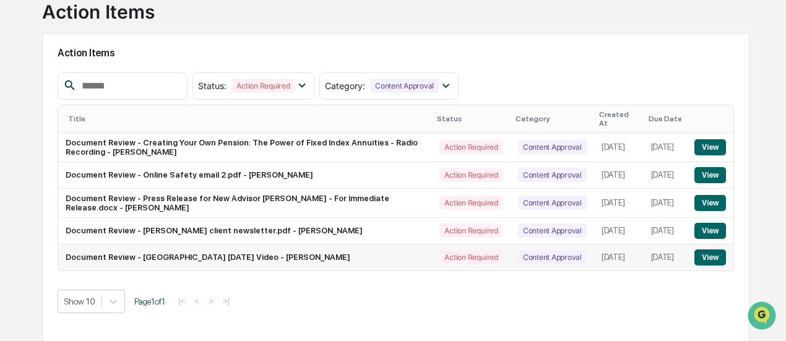
click at [707, 264] on button "View" at bounding box center [710, 257] width 32 height 16
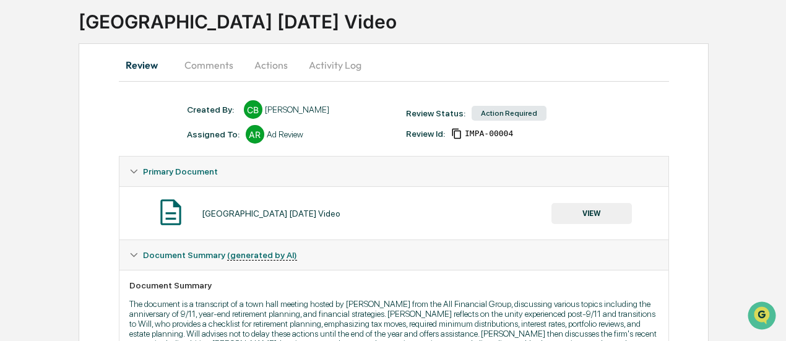
scroll to position [79, 0]
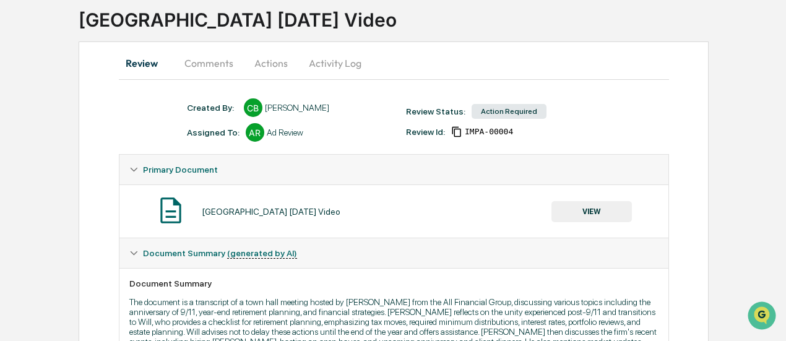
click at [609, 213] on button "VIEW" at bounding box center [591, 211] width 80 height 21
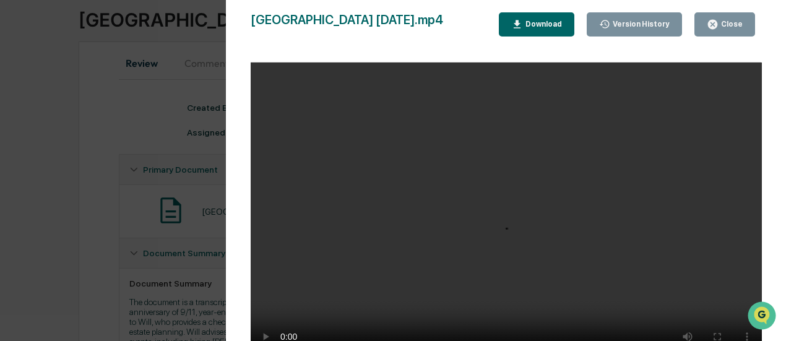
click at [537, 21] on div "Download" at bounding box center [542, 24] width 39 height 9
